Goal: Connect with others: Participate in discussion

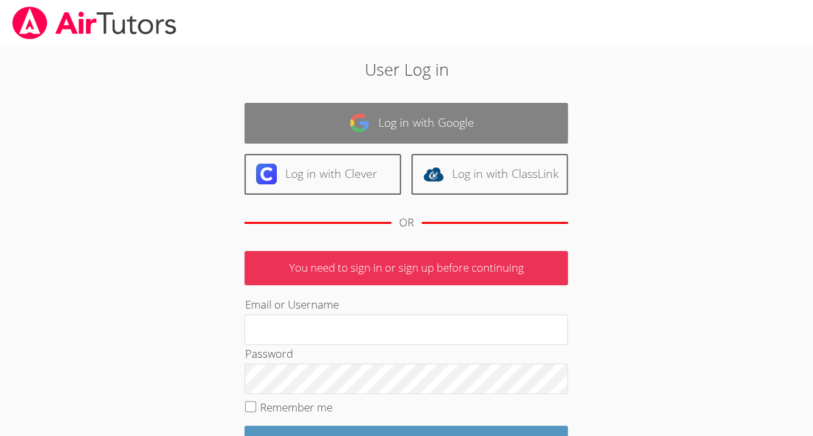
click at [328, 133] on link "Log in with Google" at bounding box center [405, 123] width 323 height 41
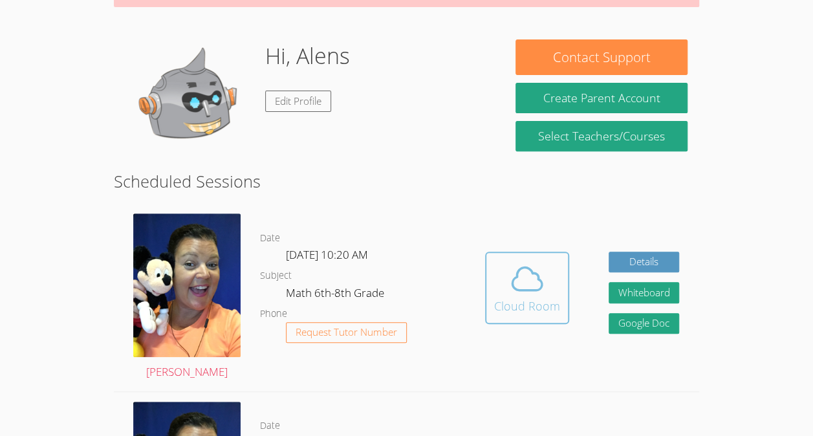
scroll to position [171, 0]
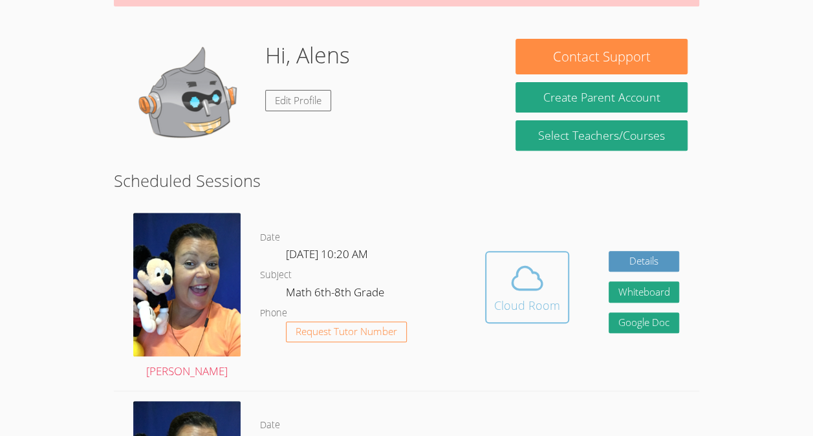
click at [523, 260] on icon at bounding box center [527, 278] width 36 height 36
click at [546, 270] on span at bounding box center [527, 278] width 66 height 36
click at [522, 290] on icon at bounding box center [527, 278] width 36 height 36
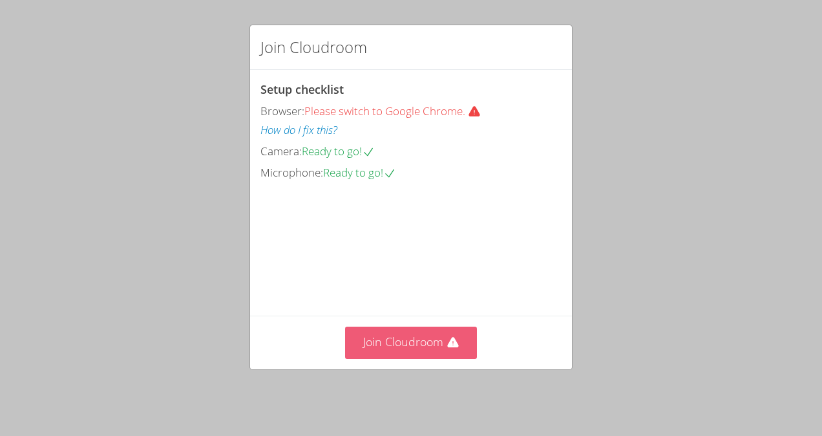
click at [433, 343] on button "Join Cloudroom" at bounding box center [411, 343] width 133 height 32
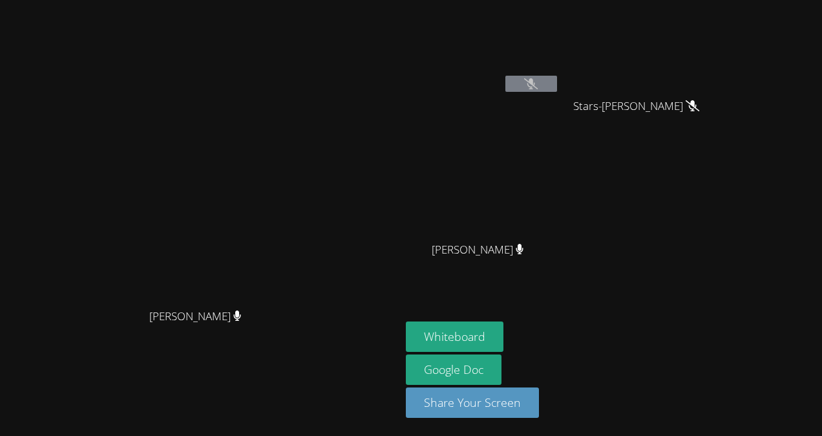
click at [538, 86] on icon at bounding box center [531, 83] width 14 height 11
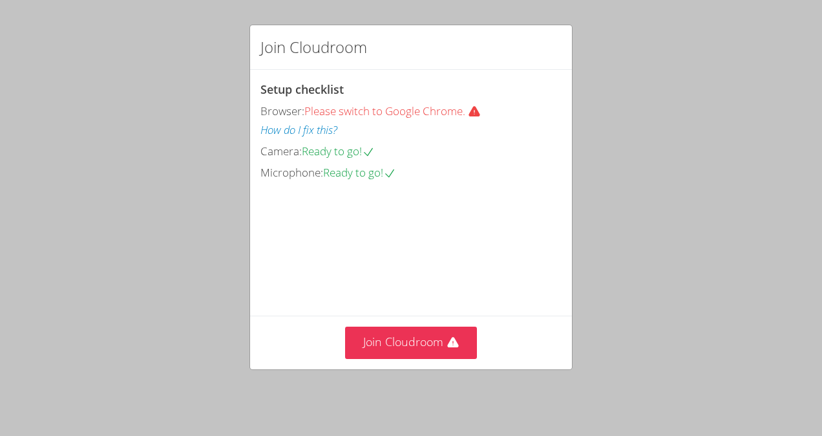
click at [397, 323] on div "Join Cloudroom" at bounding box center [411, 342] width 322 height 53
click at [392, 353] on button "Join Cloudroom" at bounding box center [411, 343] width 133 height 32
click at [397, 348] on button "Join Cloudroom" at bounding box center [411, 343] width 133 height 32
click at [403, 352] on button "Join Cloudroom" at bounding box center [411, 343] width 133 height 32
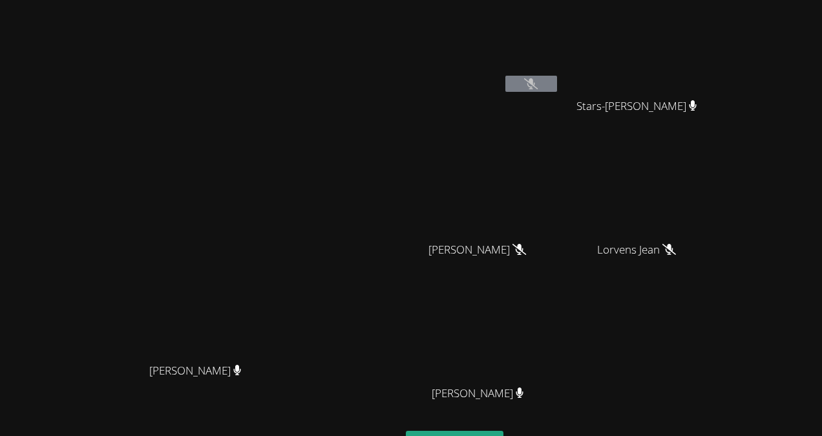
click at [538, 84] on icon at bounding box center [531, 83] width 14 height 11
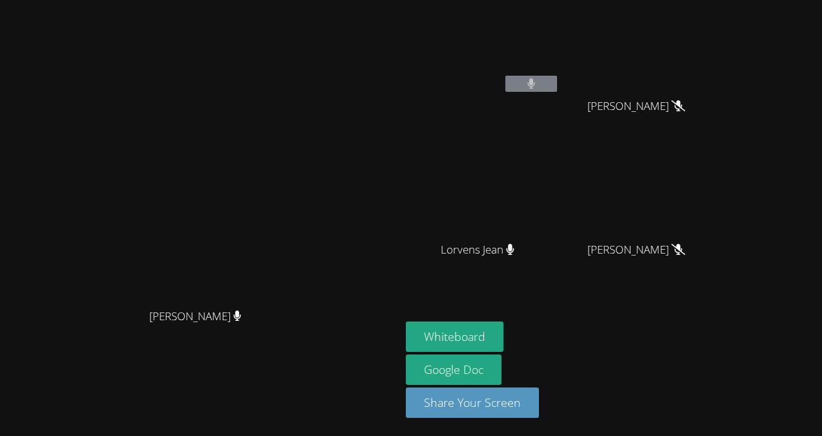
click at [557, 88] on button at bounding box center [532, 84] width 52 height 16
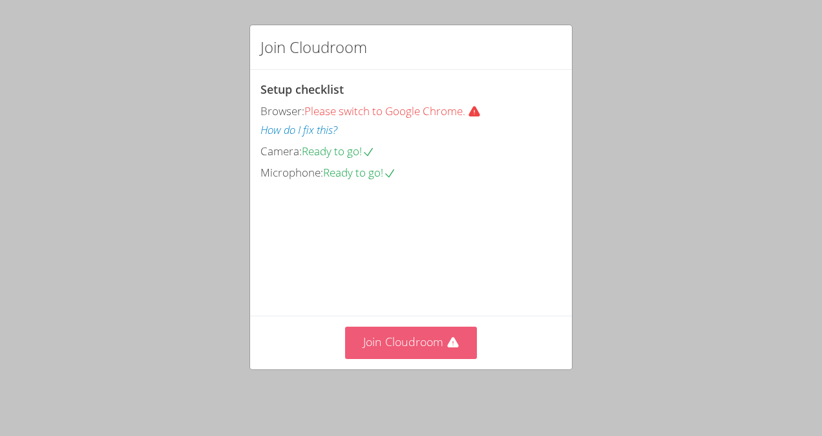
click at [428, 352] on button "Join Cloudroom" at bounding box center [411, 343] width 133 height 32
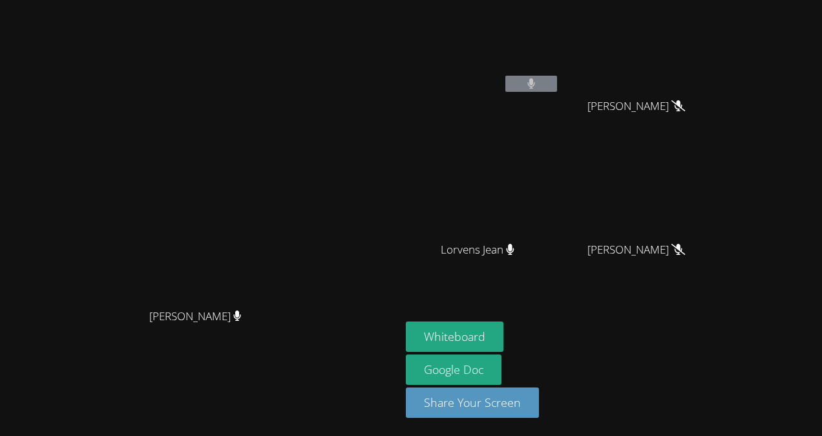
click at [557, 87] on button at bounding box center [532, 84] width 52 height 16
click at [557, 81] on button at bounding box center [532, 84] width 52 height 16
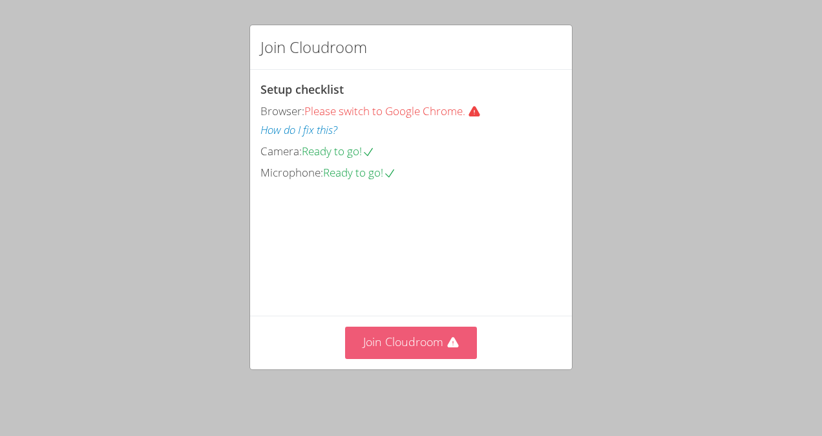
click at [397, 352] on button "Join Cloudroom" at bounding box center [411, 343] width 133 height 32
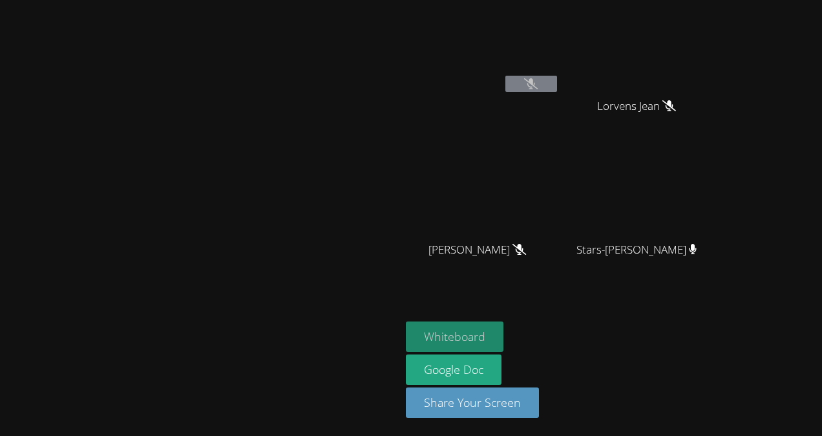
click at [504, 338] on button "Whiteboard" at bounding box center [455, 336] width 98 height 30
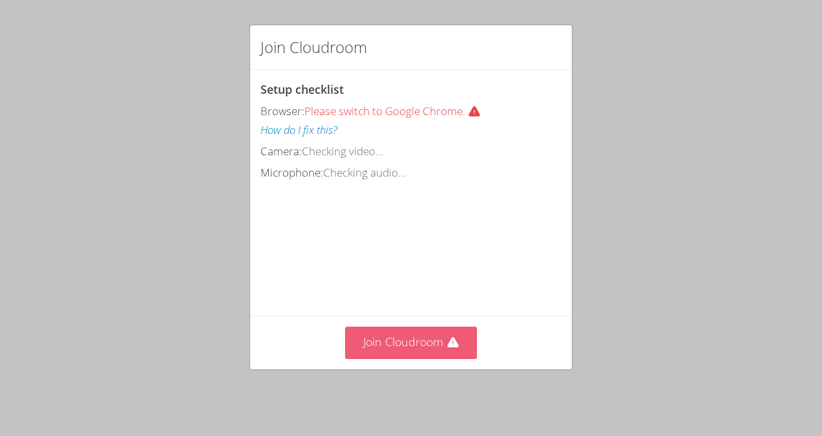
click at [425, 351] on button "Join Cloudroom" at bounding box center [411, 343] width 133 height 32
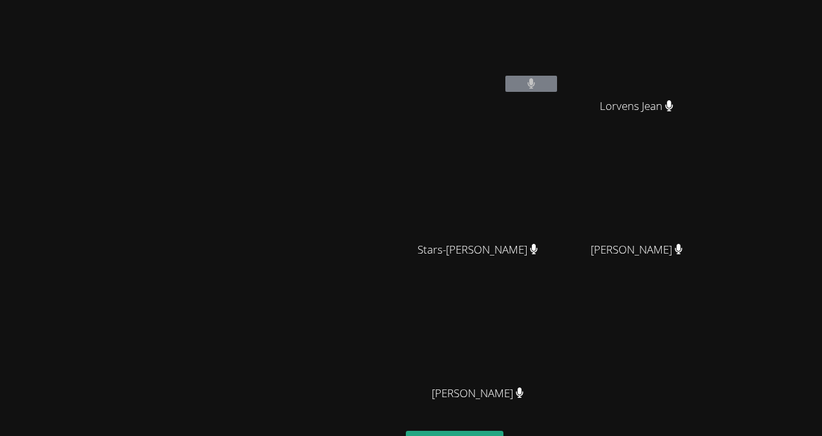
click at [536, 80] on icon at bounding box center [532, 83] width 8 height 11
click at [557, 82] on button at bounding box center [532, 84] width 52 height 16
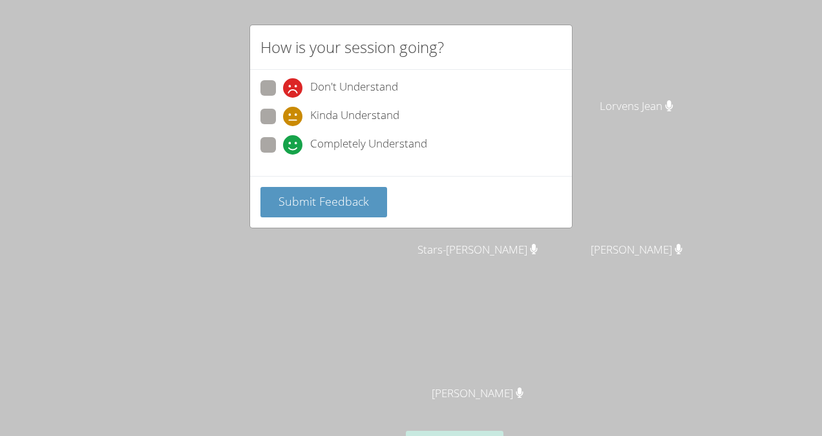
click at [283, 98] on span at bounding box center [283, 98] width 0 height 0
click at [283, 83] on input "Don't Understand" at bounding box center [288, 85] width 11 height 11
radio input "true"
click at [330, 224] on div "Submit Feedback" at bounding box center [411, 202] width 322 height 52
click at [321, 202] on span "Submit Feedback" at bounding box center [324, 201] width 91 height 16
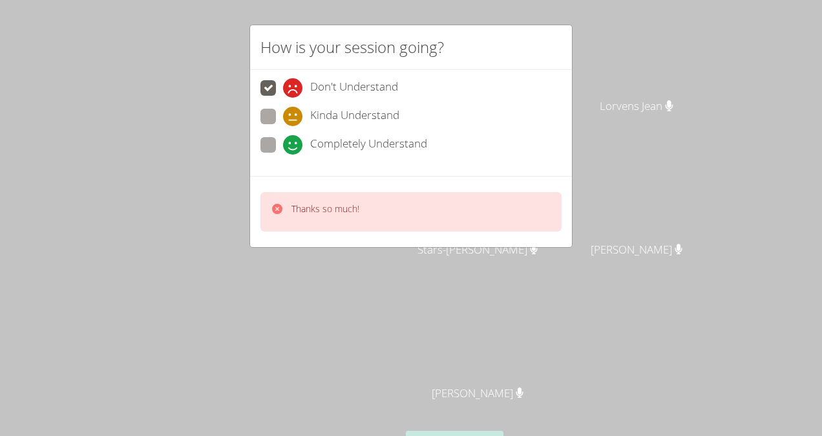
click at [433, 208] on div "Thanks so much!" at bounding box center [411, 211] width 301 height 39
